Goal: Use online tool/utility: Utilize a website feature to perform a specific function

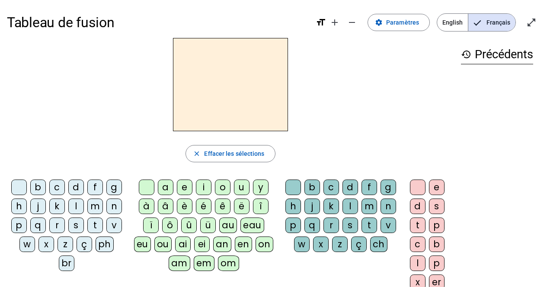
click at [74, 228] on div "s" at bounding box center [76, 226] width 16 height 16
click at [203, 184] on div "i" at bounding box center [204, 188] width 16 height 16
click at [108, 207] on div "n" at bounding box center [114, 207] width 16 height 16
click at [182, 188] on div "e" at bounding box center [185, 188] width 16 height 16
click at [71, 225] on div "s" at bounding box center [76, 226] width 16 height 16
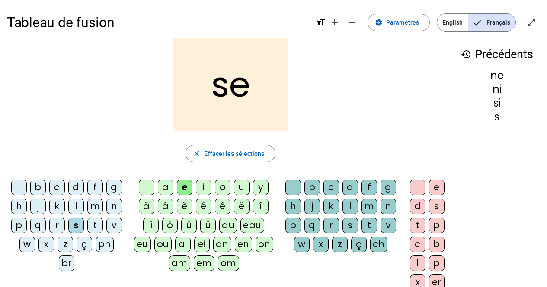
click at [73, 187] on div "d" at bounding box center [76, 188] width 16 height 16
click at [242, 186] on div "u" at bounding box center [242, 188] width 16 height 16
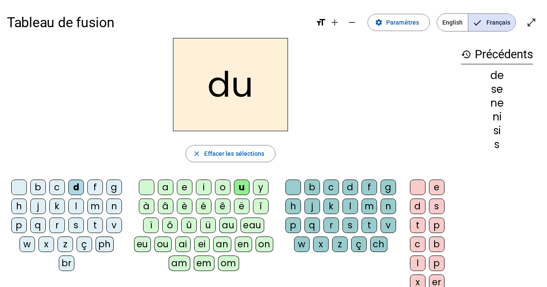
click at [71, 224] on div "s" at bounding box center [76, 226] width 16 height 16
click at [74, 204] on div "l" at bounding box center [76, 207] width 16 height 16
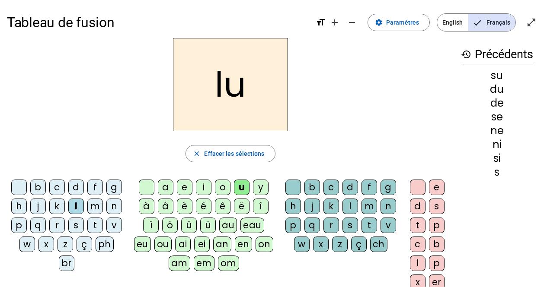
click at [94, 223] on div "t" at bounding box center [95, 226] width 16 height 16
click at [162, 186] on div "a" at bounding box center [166, 188] width 16 height 16
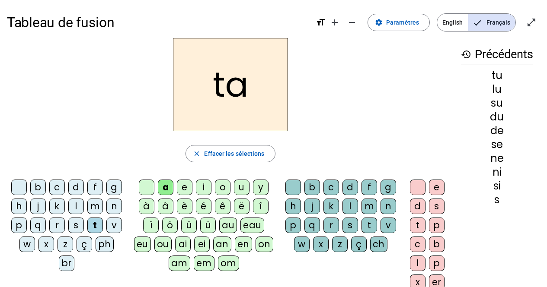
click at [71, 225] on div "s" at bounding box center [76, 226] width 16 height 16
click at [348, 207] on div "l" at bounding box center [350, 207] width 16 height 16
